Goal: Navigation & Orientation: Find specific page/section

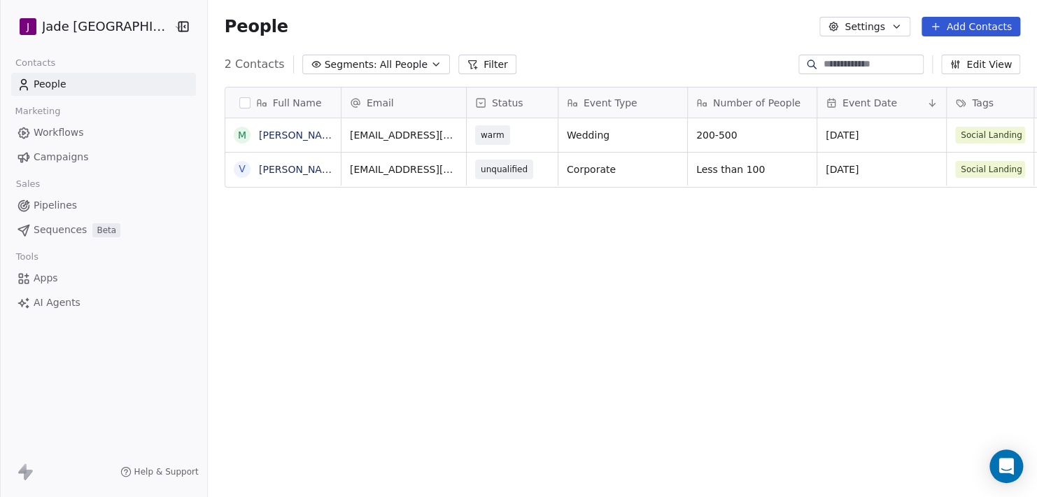
scroll to position [427, 837]
click at [285, 132] on link "[PERSON_NAME]" at bounding box center [299, 134] width 81 height 11
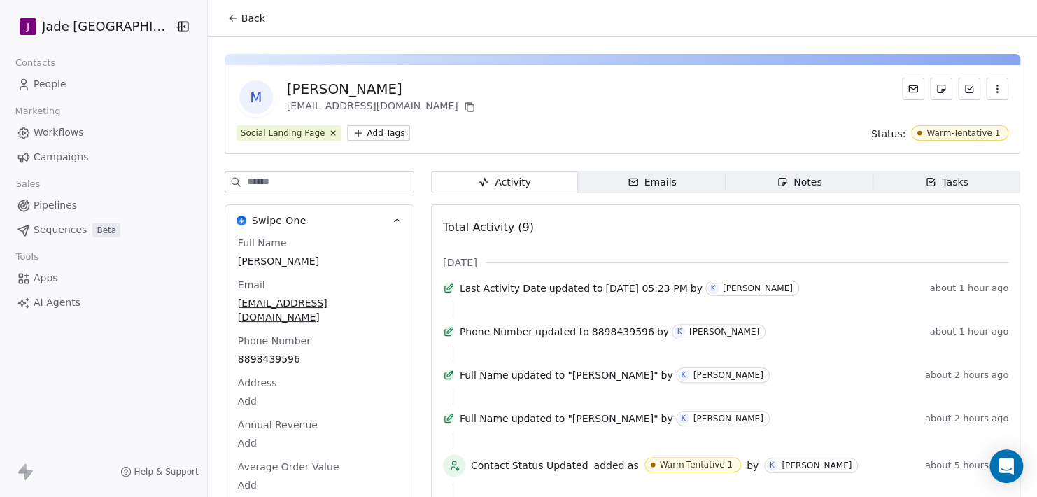
click at [87, 86] on link "People" at bounding box center [103, 84] width 185 height 23
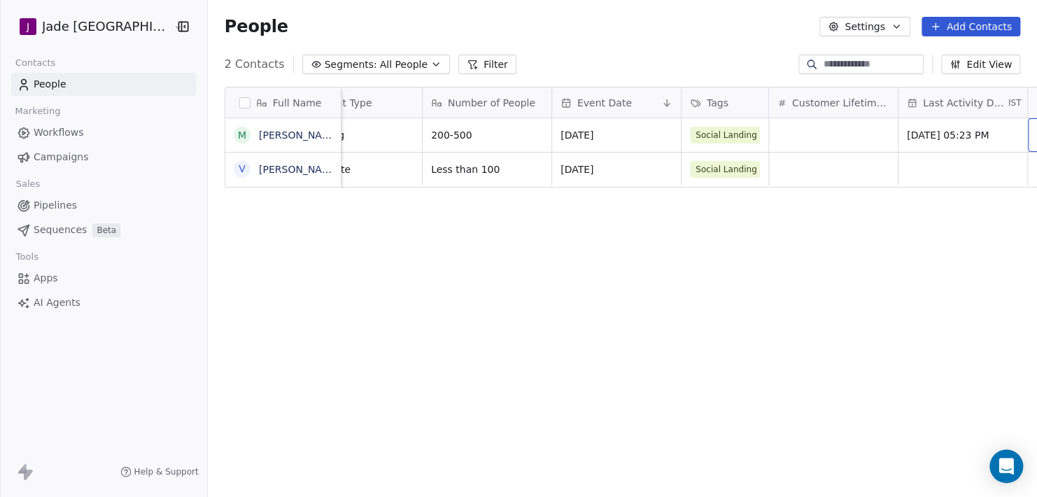
scroll to position [0, 395]
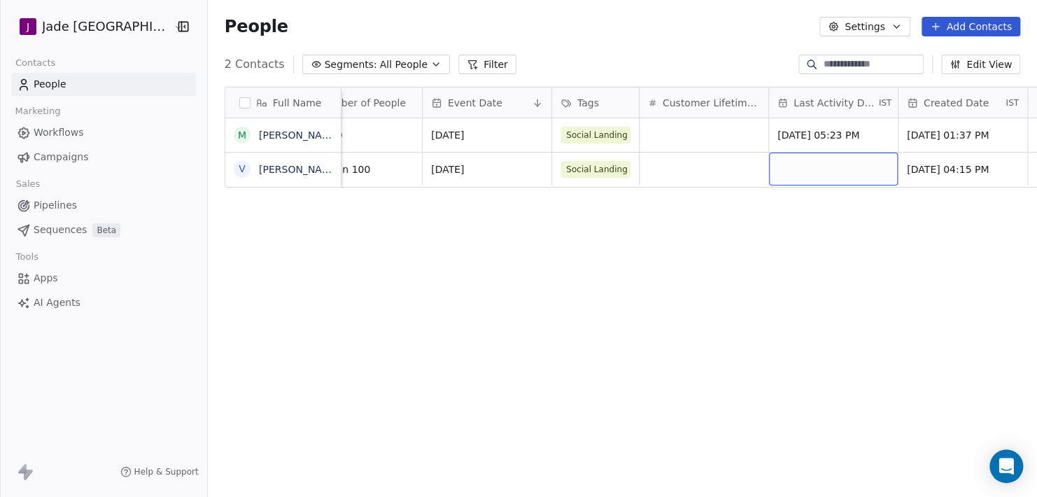
click at [856, 163] on div "grid" at bounding box center [833, 168] width 129 height 33
click at [828, 172] on div "grid" at bounding box center [833, 168] width 129 height 33
click at [728, 269] on html "[PERSON_NAME] Mumbai Contacts People Marketing Workflows Campaigns Sales Pipeli…" at bounding box center [518, 248] width 1037 height 497
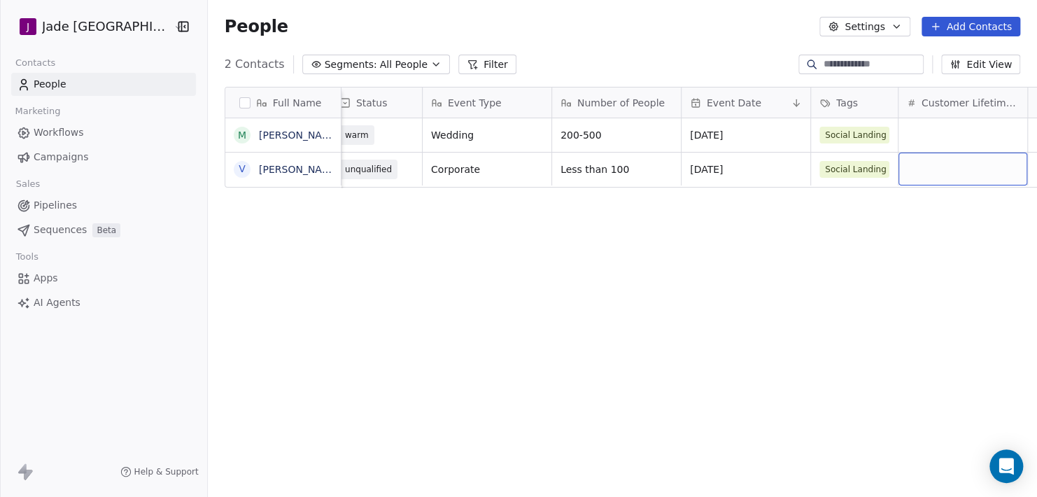
scroll to position [0, 265]
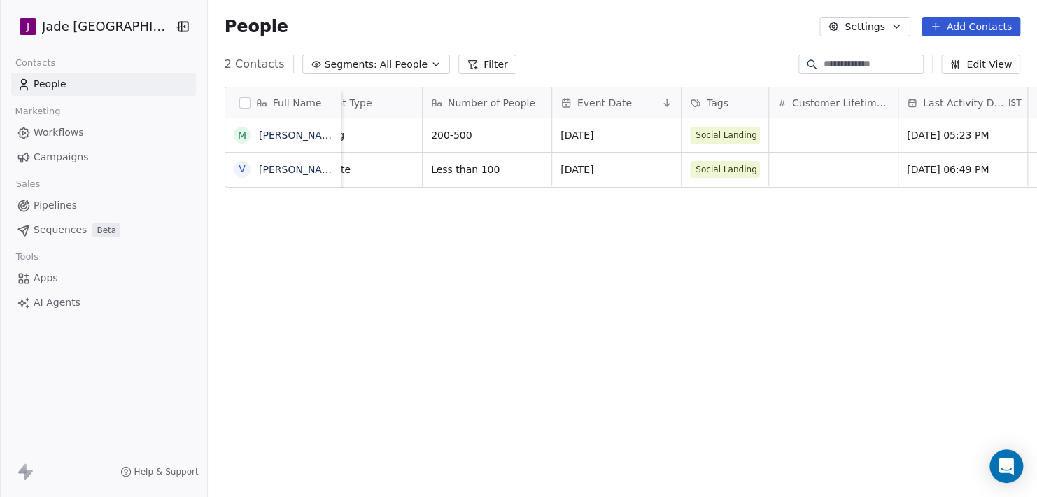
click at [835, 231] on html "[PERSON_NAME] Mumbai Contacts People Marketing Workflows Campaigns Sales Pipeli…" at bounding box center [518, 248] width 1037 height 497
click at [79, 199] on link "Pipelines" at bounding box center [103, 205] width 185 height 23
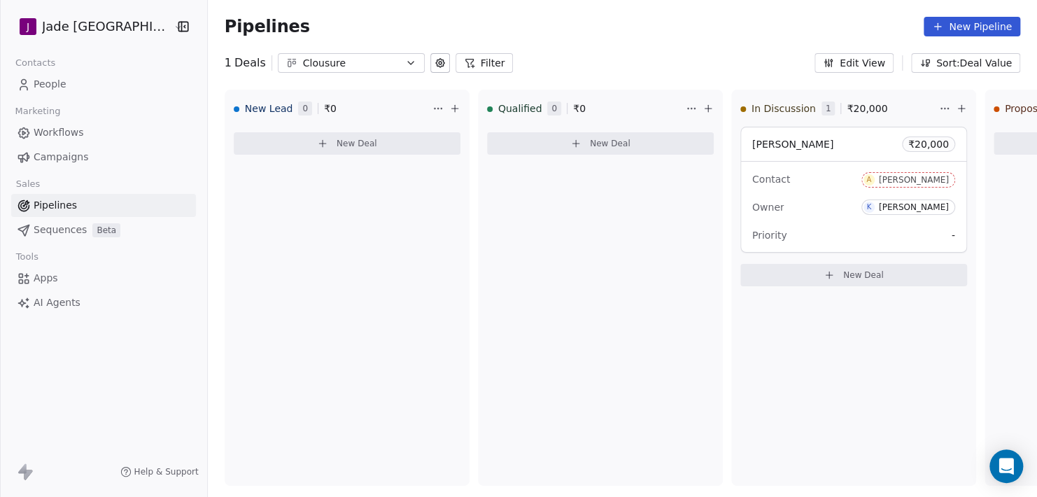
click at [80, 80] on link "People" at bounding box center [103, 84] width 185 height 23
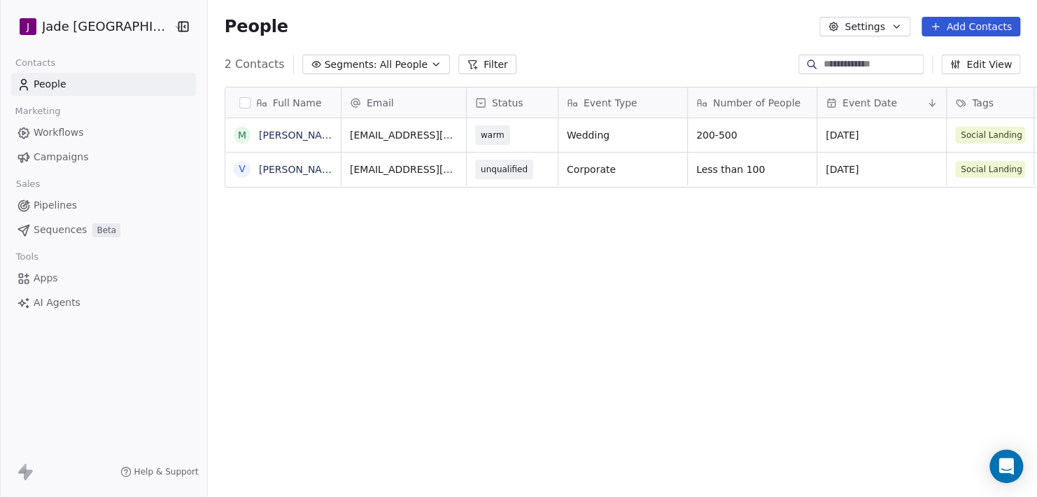
scroll to position [427, 837]
click at [999, 69] on button "Edit View" at bounding box center [980, 65] width 79 height 20
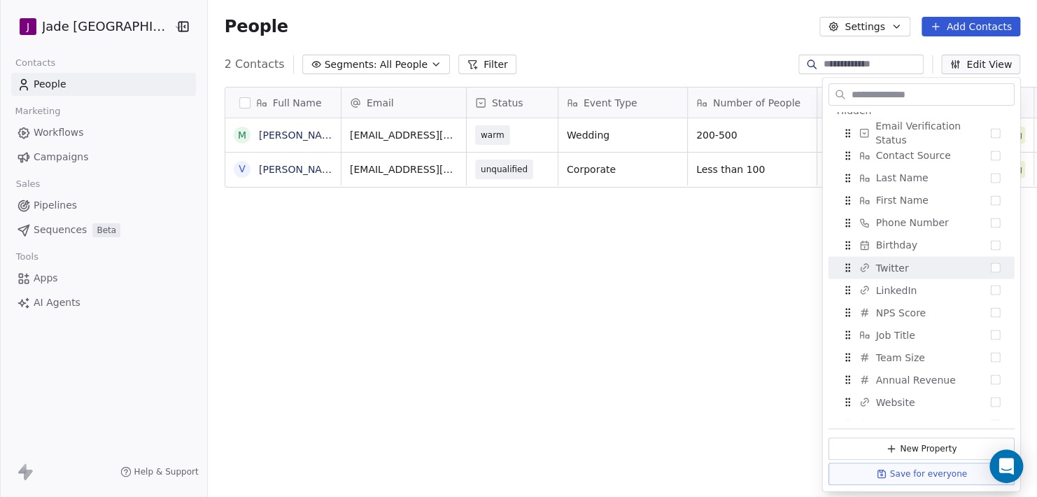
scroll to position [350, 0]
click at [591, 455] on div "Full Name M [PERSON_NAME] V [PERSON_NAME] Email Status Event Type Number of Peo…" at bounding box center [622, 294] width 829 height 437
